Goal: Information Seeking & Learning: Learn about a topic

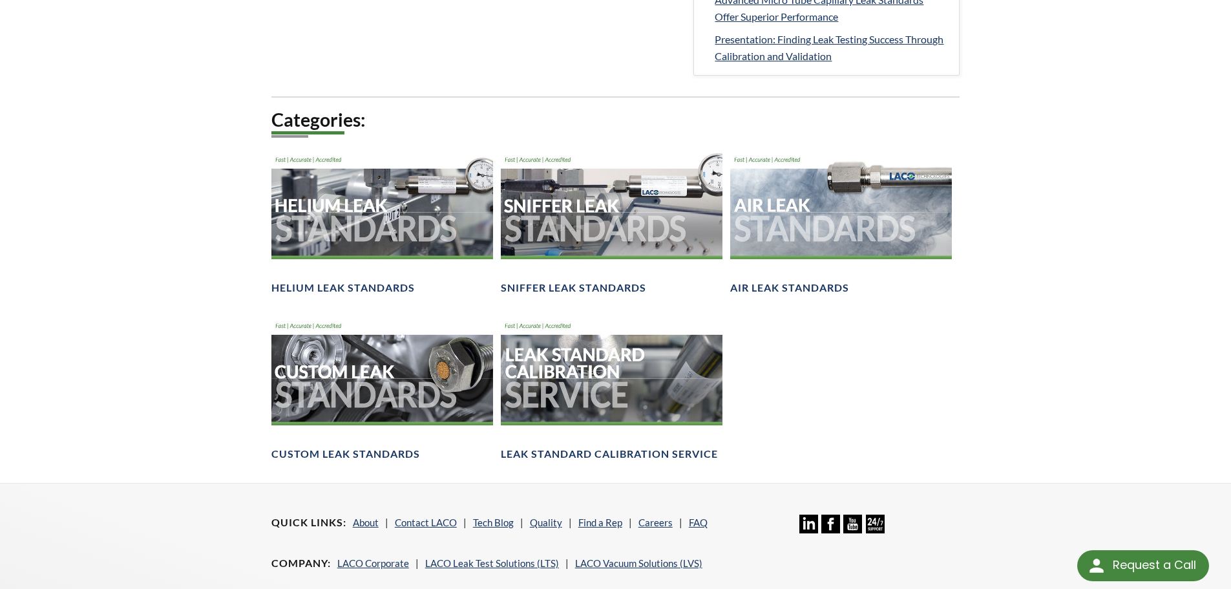
scroll to position [803, 0]
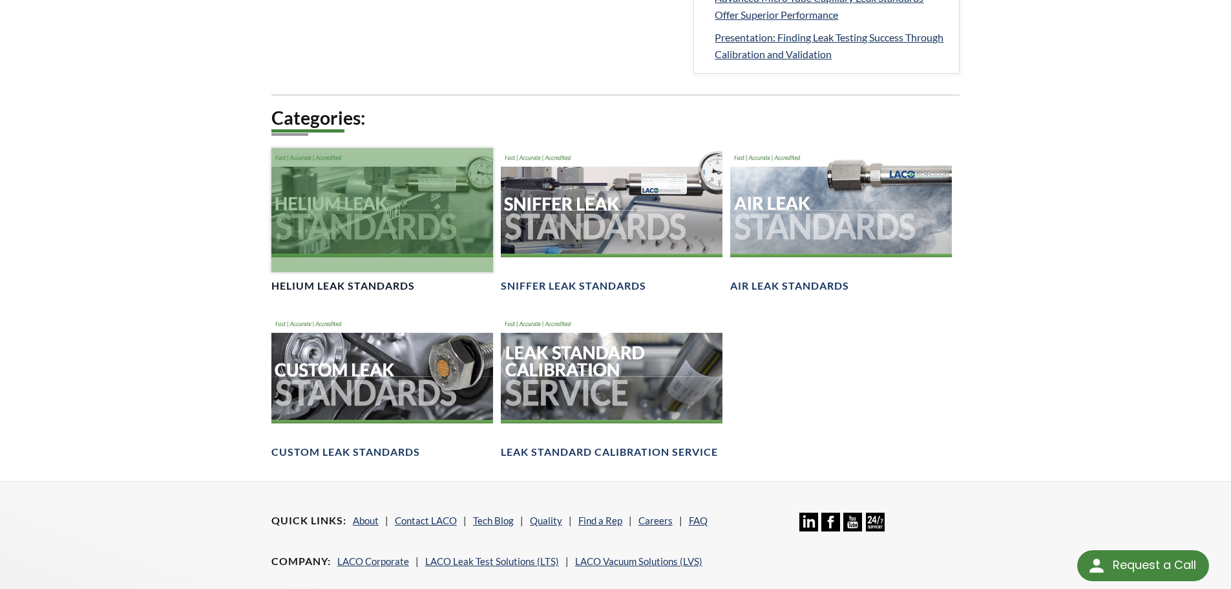
click at [383, 240] on div at bounding box center [382, 210] width 222 height 125
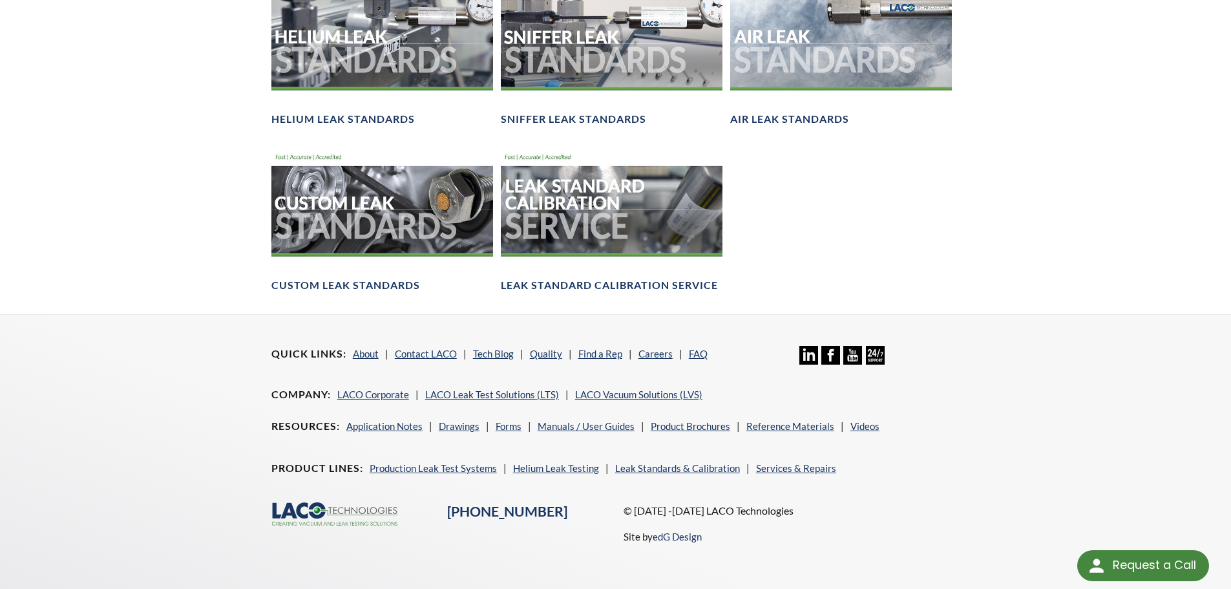
scroll to position [977, 0]
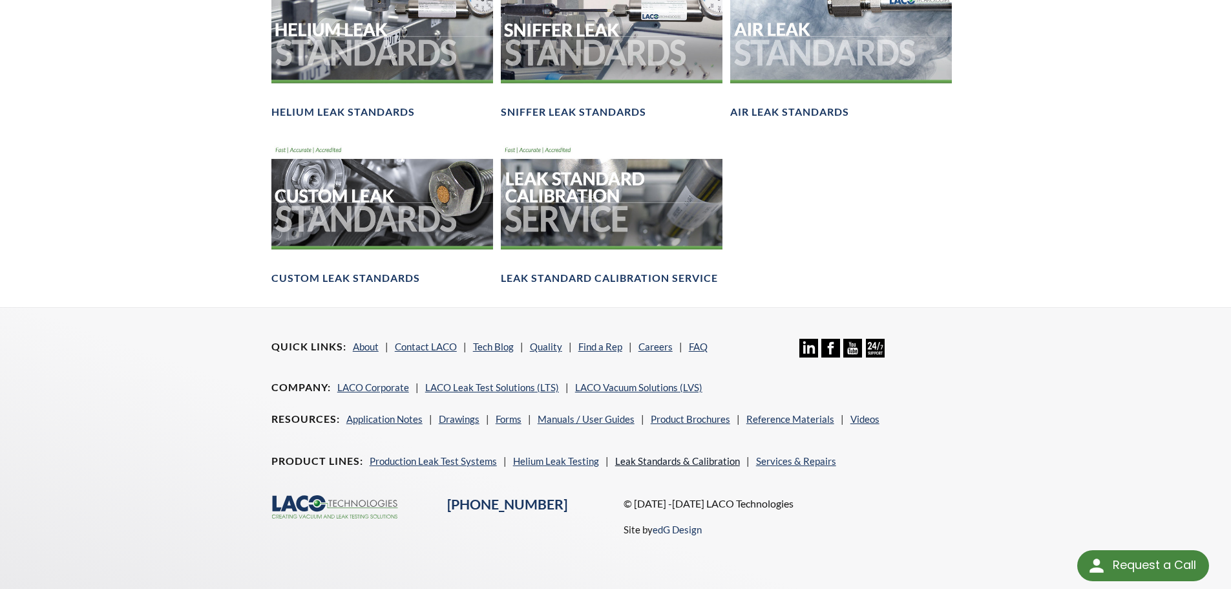
click at [682, 463] on link "Leak Standards & Calibration" at bounding box center [677, 461] width 125 height 12
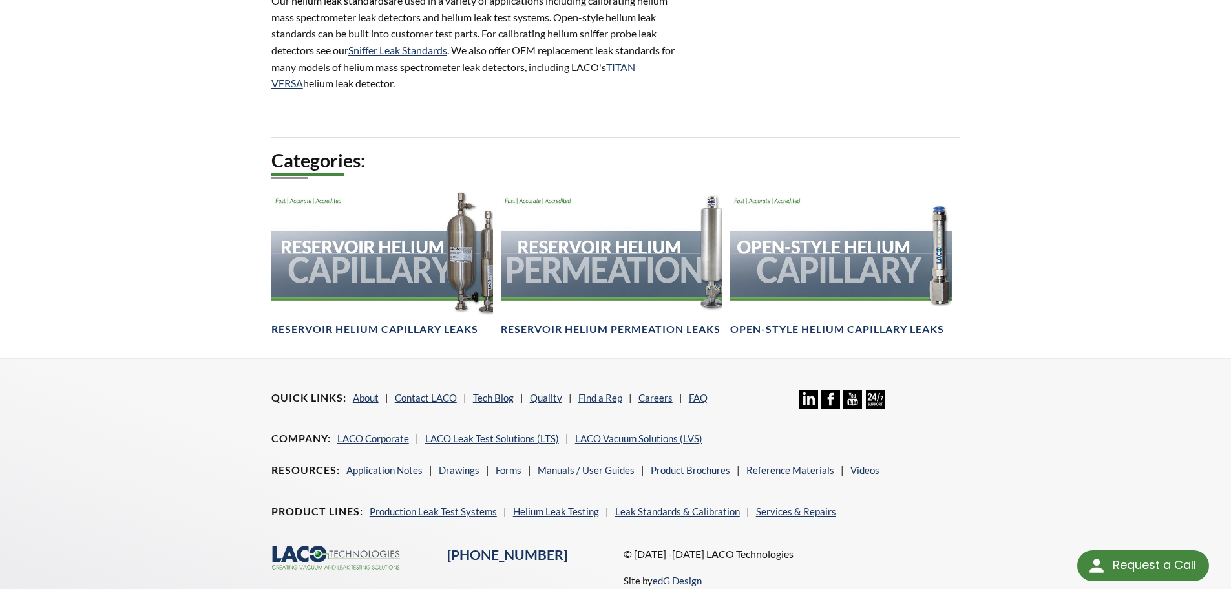
scroll to position [769, 0]
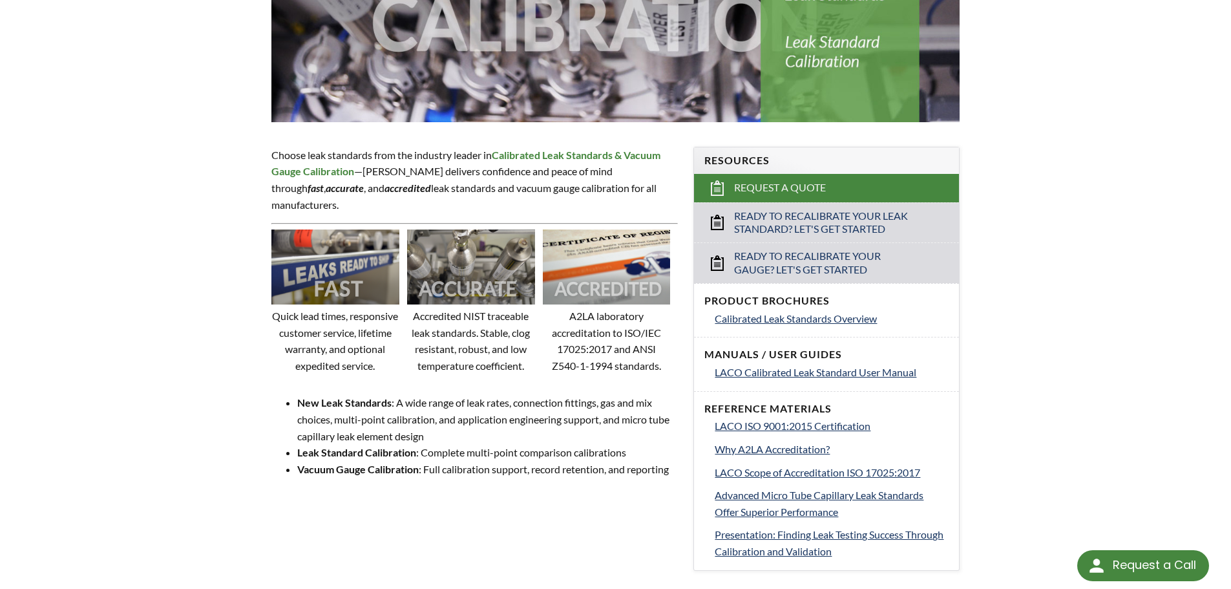
scroll to position [315, 0]
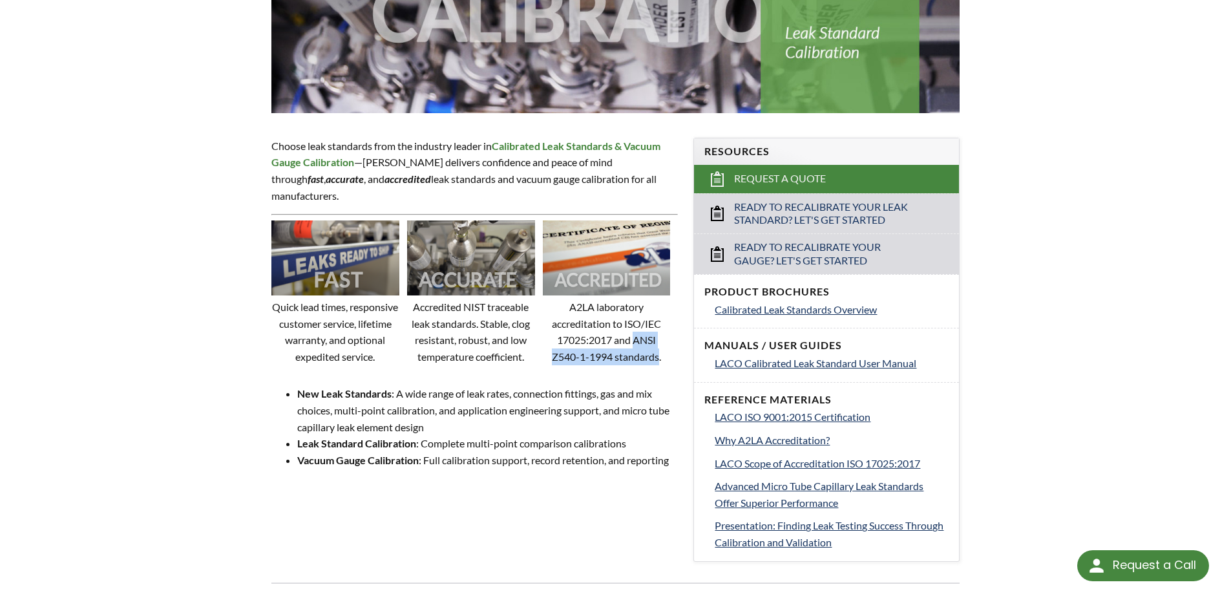
drag, startPoint x: 644, startPoint y: 332, endPoint x: 661, endPoint y: 348, distance: 22.4
click at [661, 348] on p "A2LA laboratory accreditation to ISO/IEC 17025:2017 and ANSI Z540-1-1994 standa…" at bounding box center [607, 332] width 128 height 66
